Goal: Task Accomplishment & Management: Manage account settings

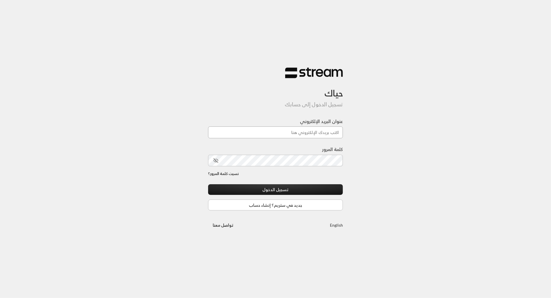
drag, startPoint x: 0, startPoint y: 0, endPoint x: 301, endPoint y: 135, distance: 329.9
click at [301, 135] on input "عنوان البريد الإلكتروني" at bounding box center [275, 132] width 135 height 12
type input "[EMAIL_ADDRESS][DOMAIN_NAME]"
click at [384, 159] on div "حياك تسجيل الدخول إلى حسابك عنوان البريد الإلكتروني [EMAIL_ADDRESS][DOMAIN_NAME…" at bounding box center [275, 149] width 551 height 298
click at [215, 159] on icon "toggle password visibility" at bounding box center [215, 160] width 5 height 5
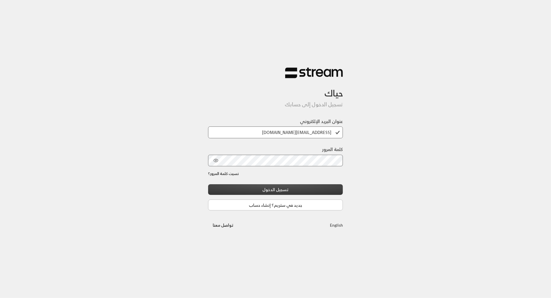
click at [260, 188] on button "تسجيل الدخول" at bounding box center [275, 189] width 135 height 11
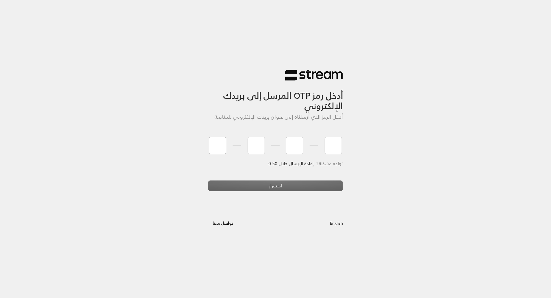
type input "1"
type input "0"
type input "5"
type input "6"
